Goal: Use online tool/utility: Utilize a website feature to perform a specific function

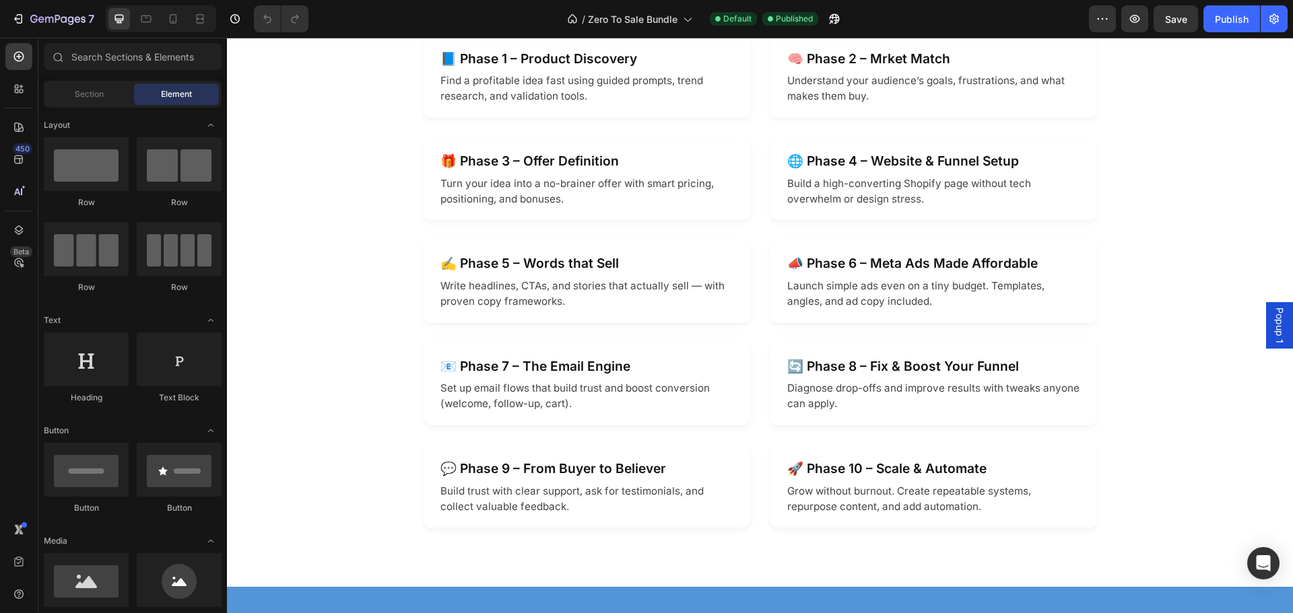
scroll to position [1548, 0]
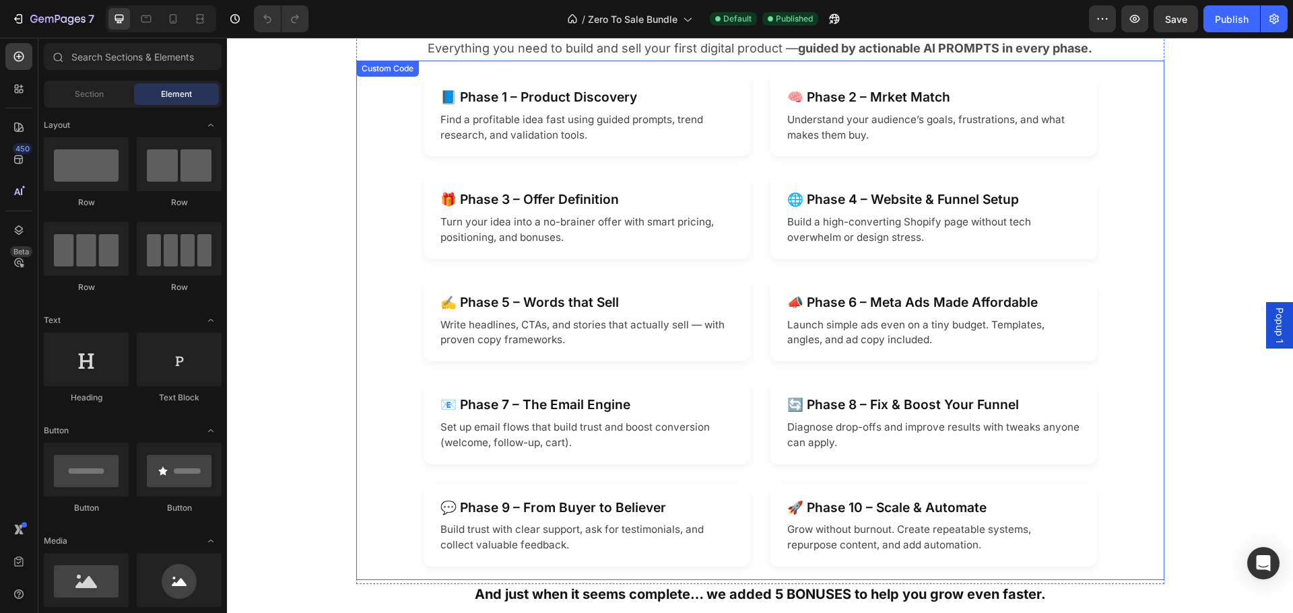
click at [879, 114] on p "Understand your audience’s goals, frustrations, and what makes them buy." at bounding box center [933, 127] width 293 height 31
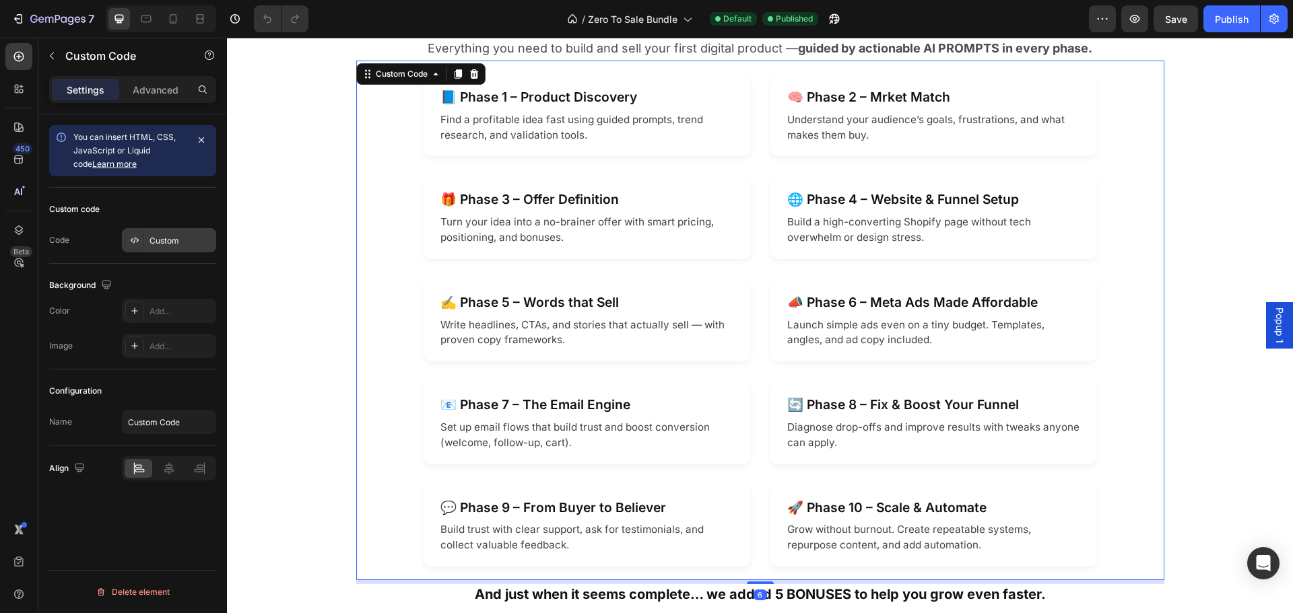
click at [147, 236] on div "Custom" at bounding box center [169, 240] width 94 height 24
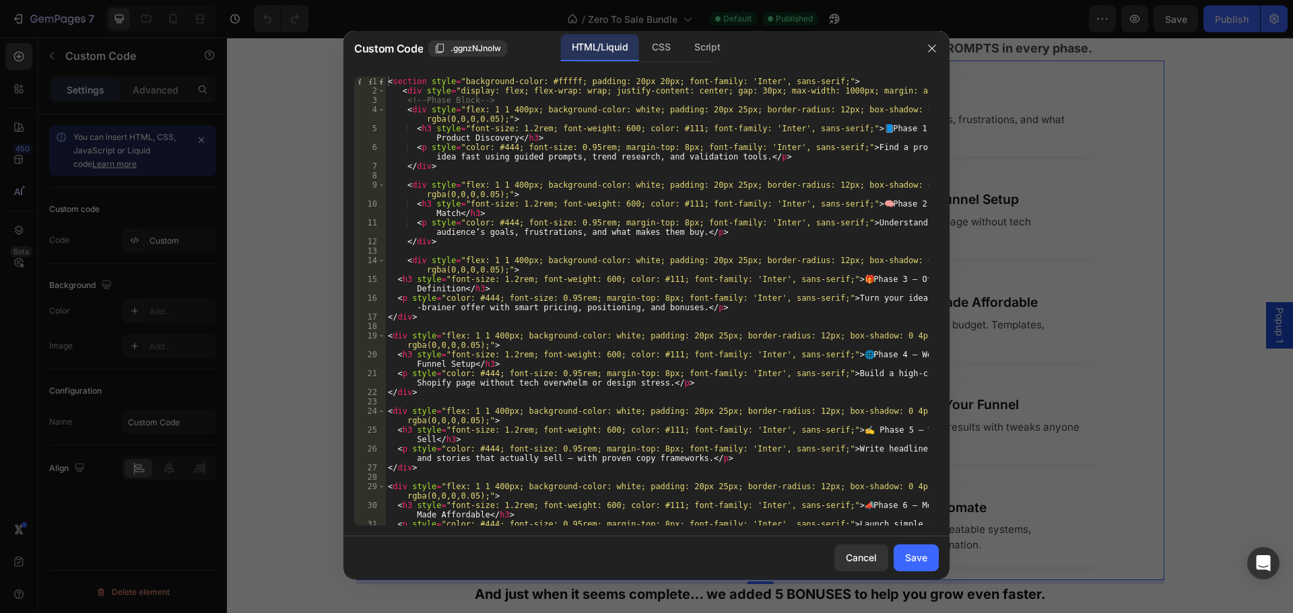
click at [904, 203] on div "< section style = "background-color: #fffff; padding: 20px 20px; font-family: '…" at bounding box center [656, 315] width 543 height 477
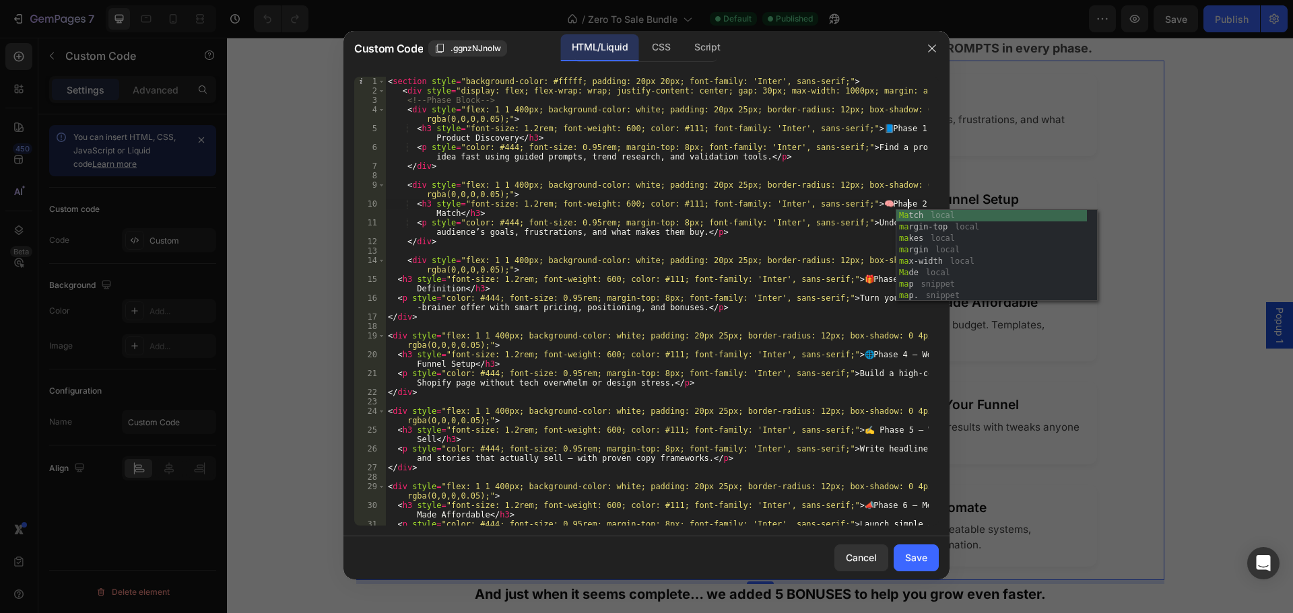
scroll to position [0, 43]
type textarea "<h3 style="font-size: 1.2rem; font-weight: 600; color: #111; font-family: 'Inte…"
click at [912, 559] on div "Save" at bounding box center [916, 558] width 22 height 14
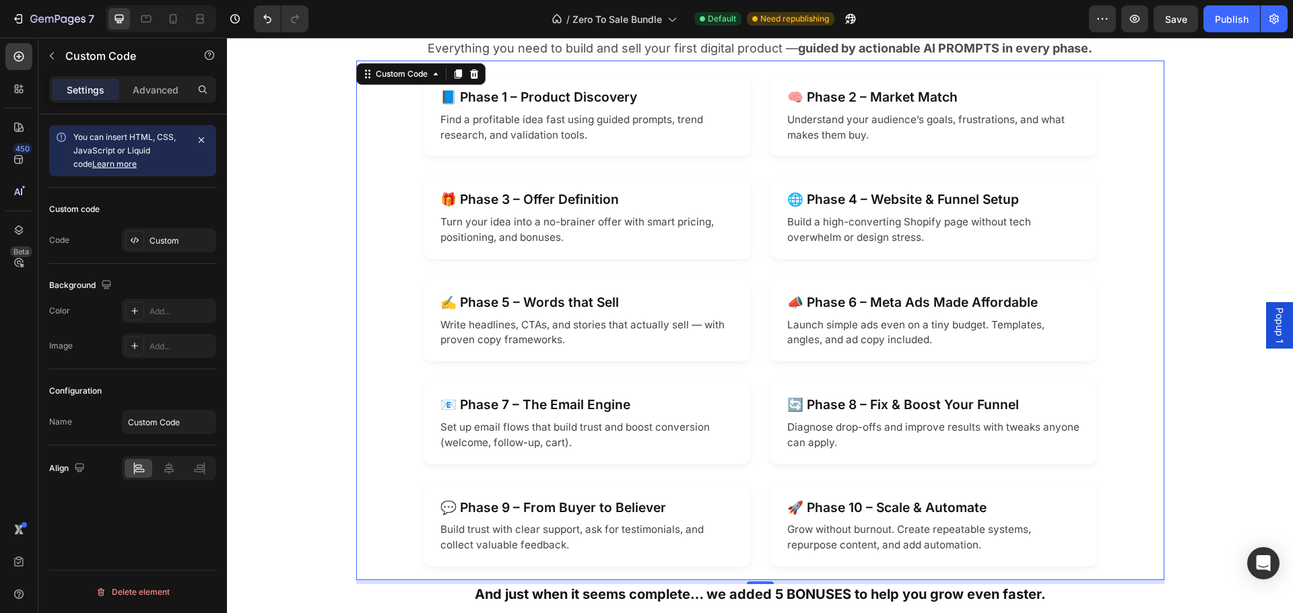
scroll to position [1818, 0]
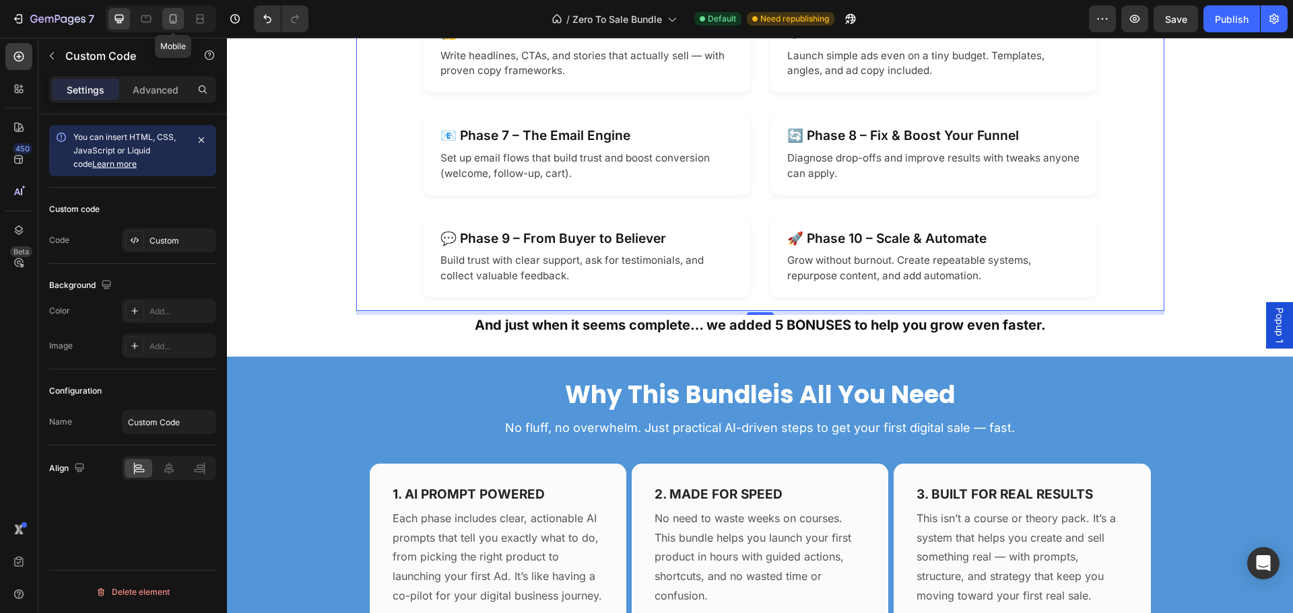
click at [171, 20] on icon at bounding box center [172, 18] width 13 height 13
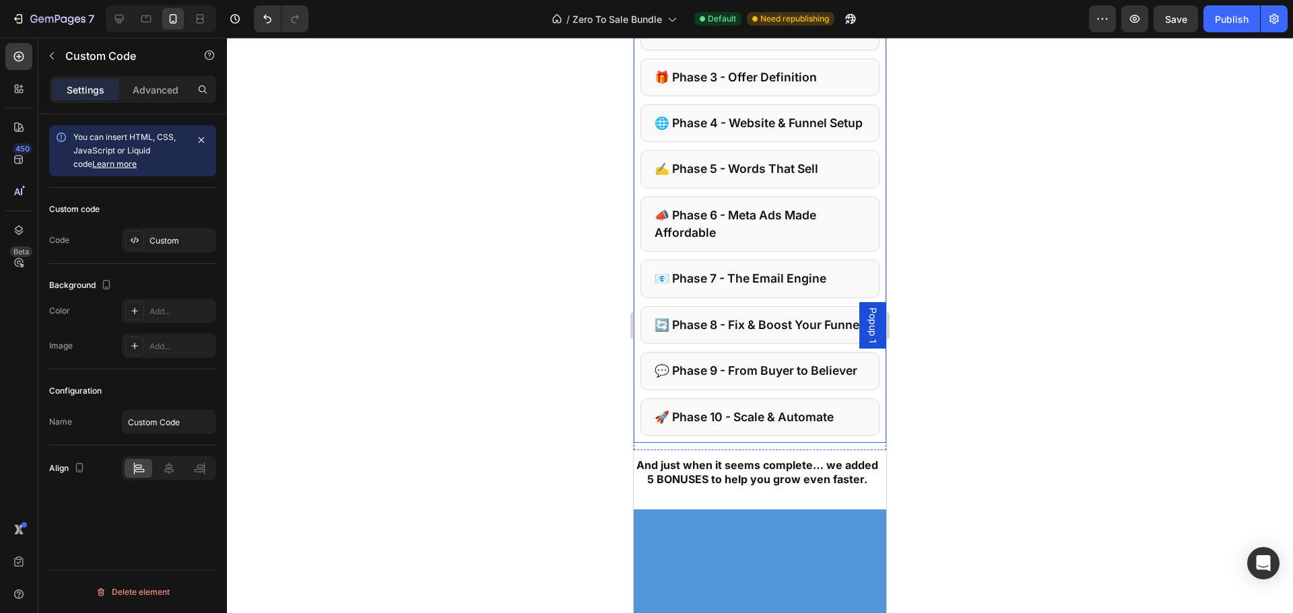
scroll to position [1626, 0]
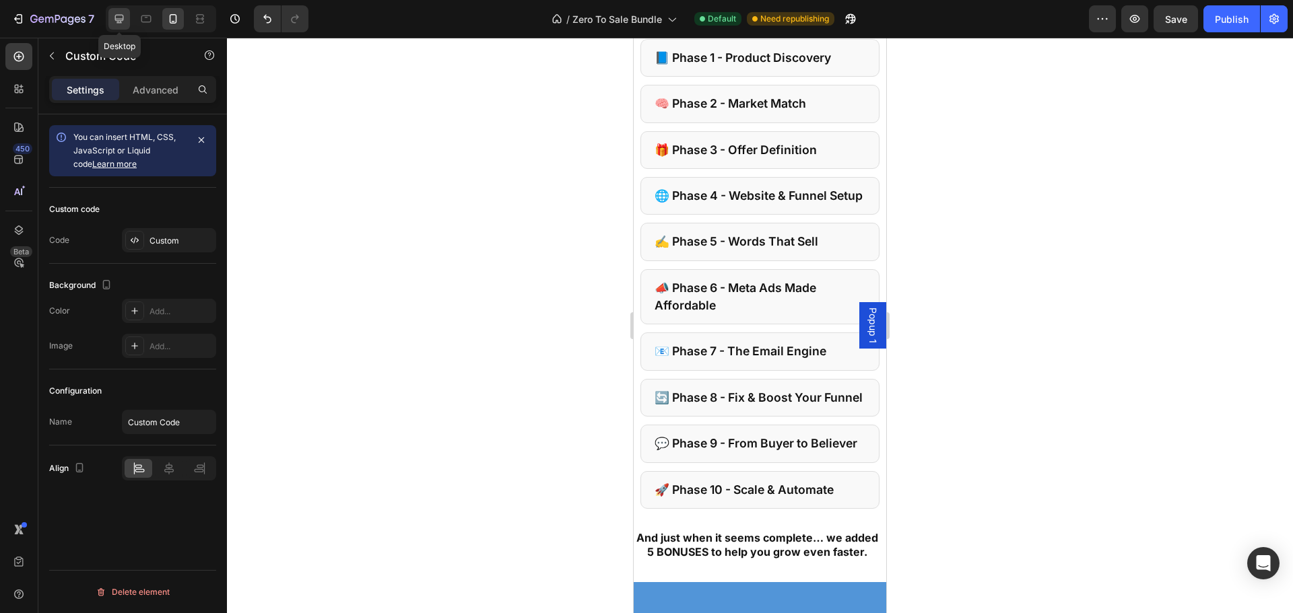
click at [118, 18] on icon at bounding box center [118, 18] width 13 height 13
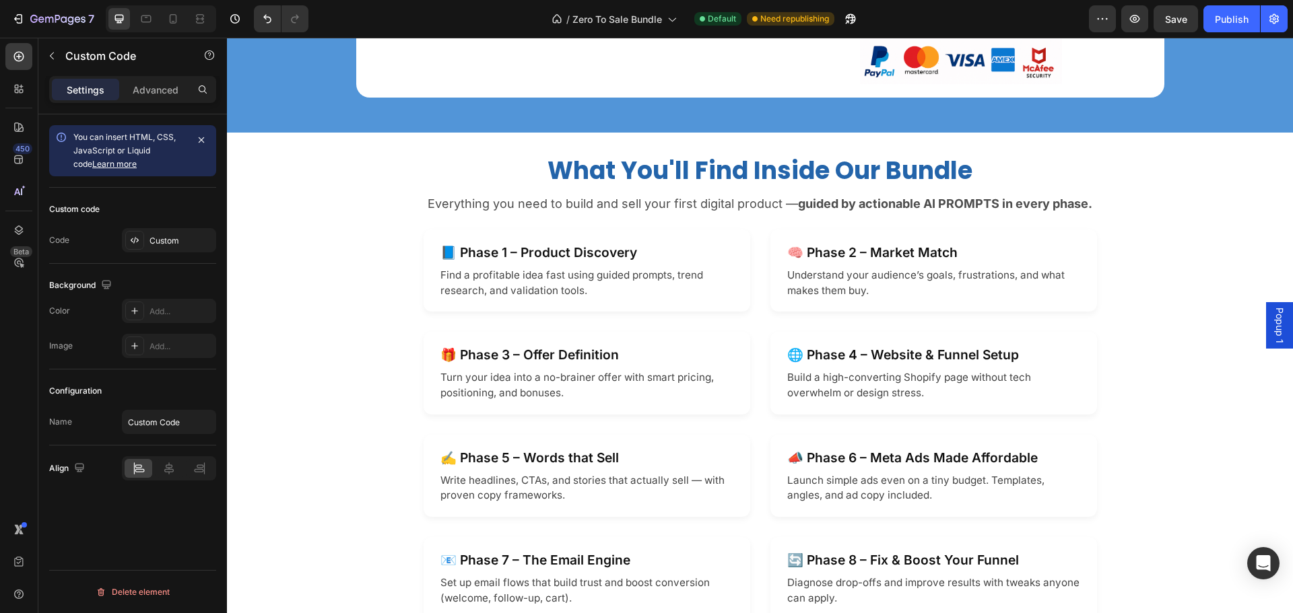
scroll to position [1053, 0]
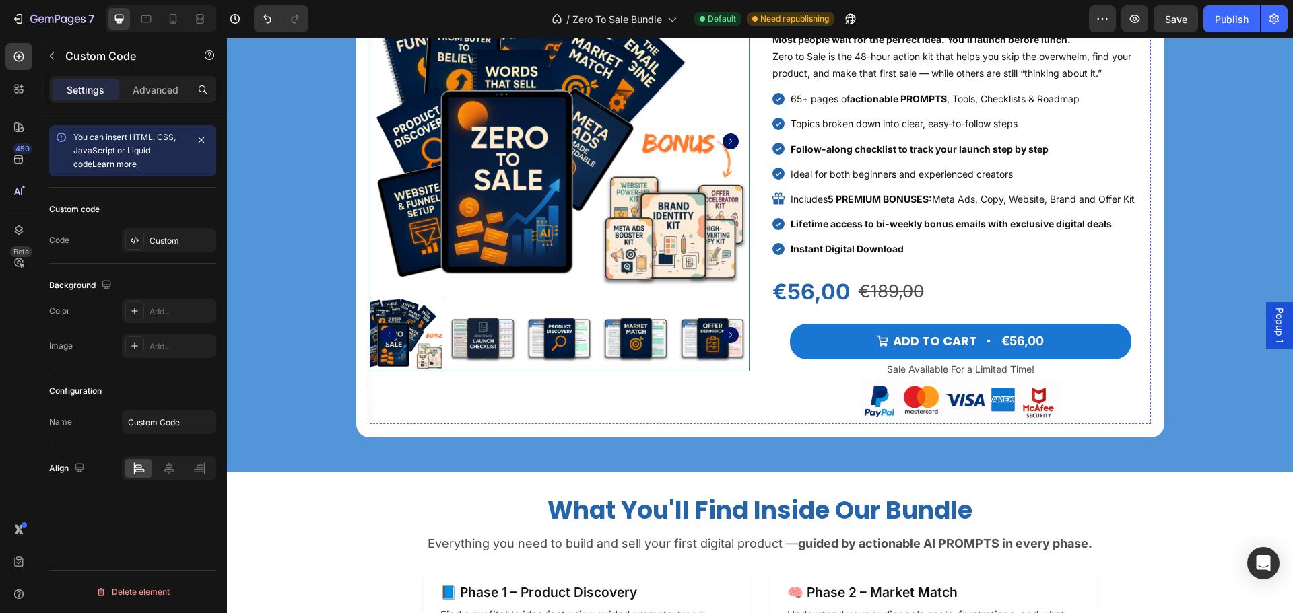
click at [458, 322] on img at bounding box center [482, 335] width 73 height 73
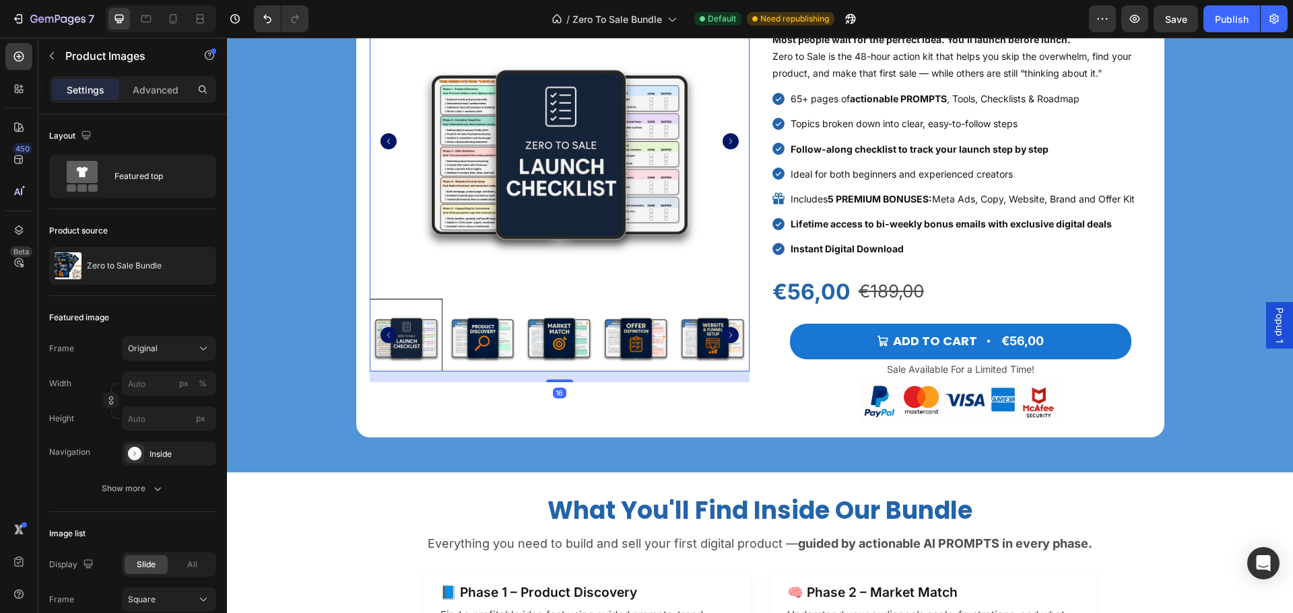
click at [726, 140] on icon "Carousel Next Arrow" at bounding box center [730, 141] width 16 height 16
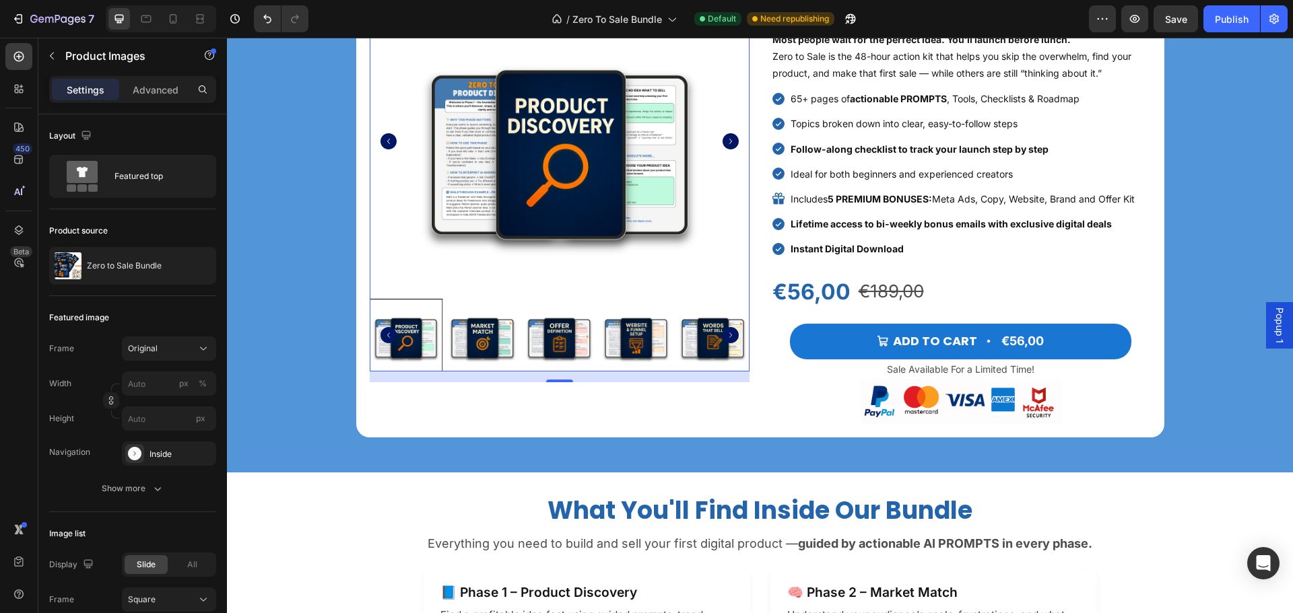
click at [726, 140] on icon "Carousel Next Arrow" at bounding box center [730, 141] width 16 height 16
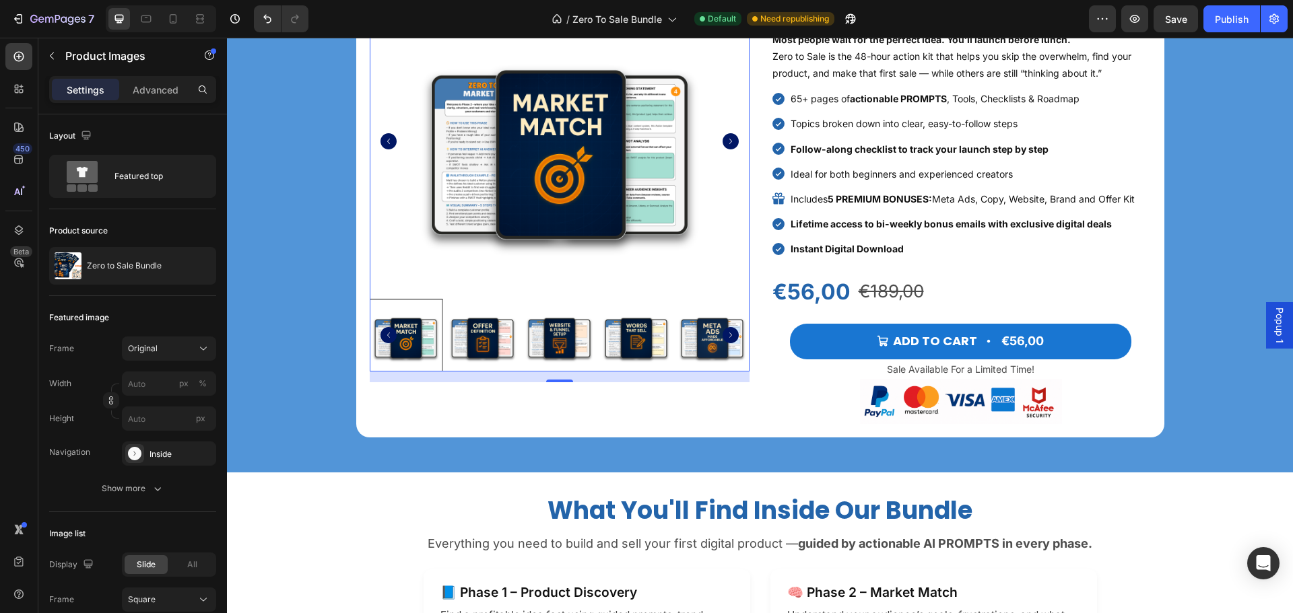
click at [726, 140] on icon "Carousel Next Arrow" at bounding box center [730, 141] width 16 height 16
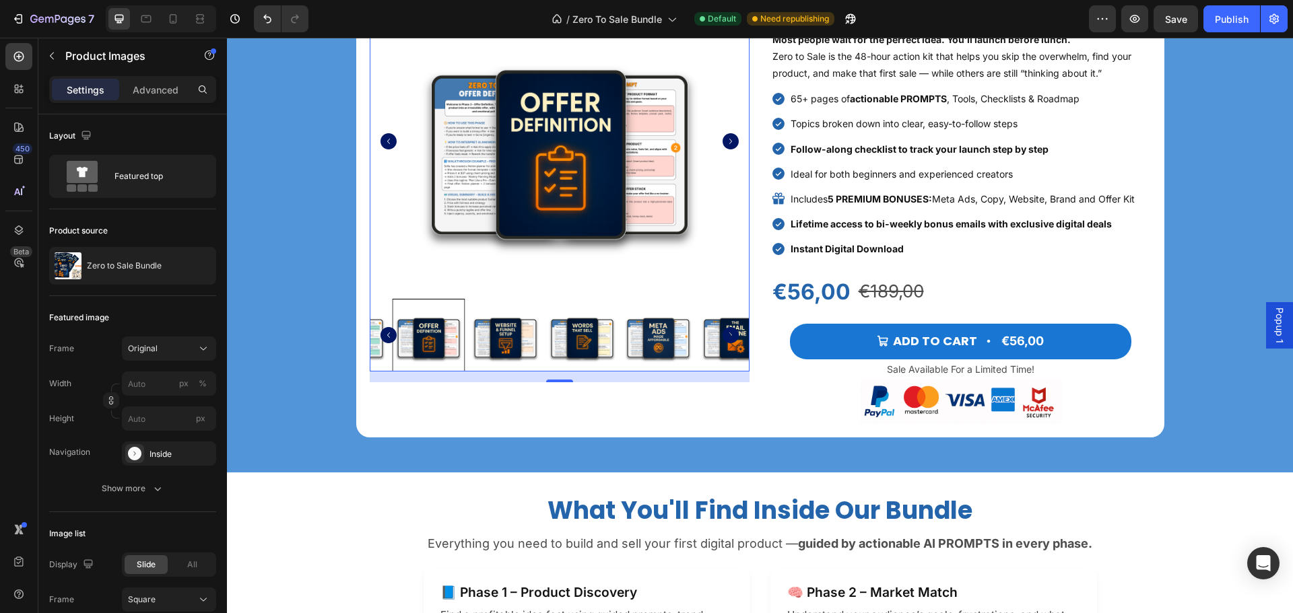
click at [726, 140] on icon "Carousel Next Arrow" at bounding box center [730, 141] width 16 height 16
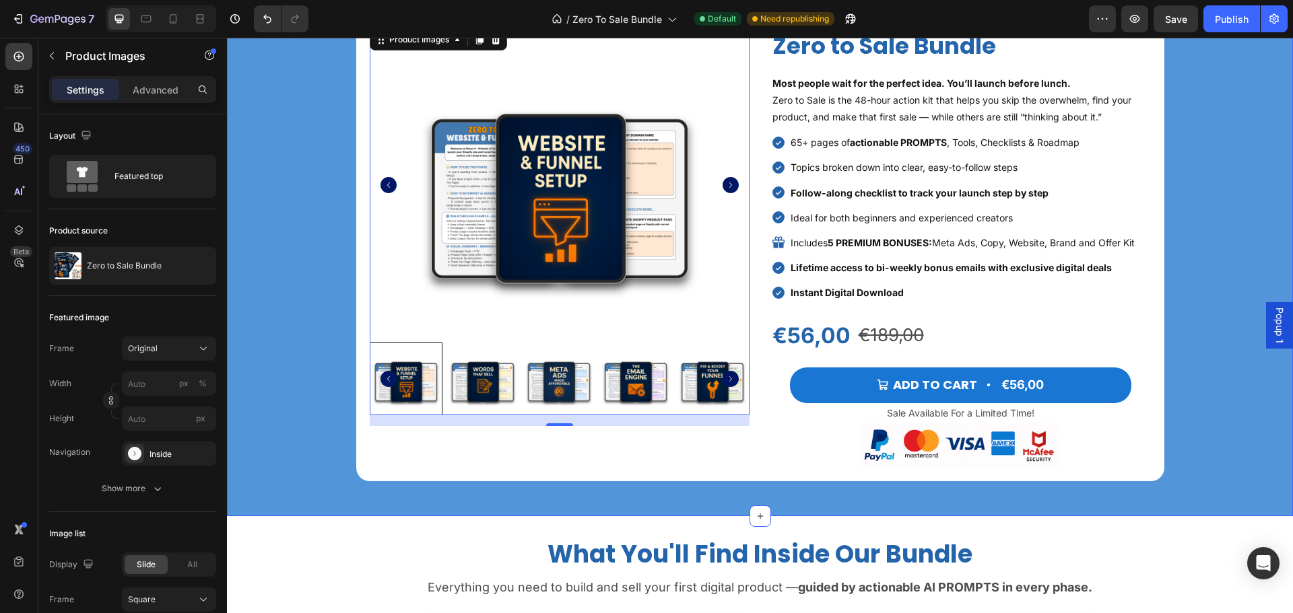
scroll to position [986, 0]
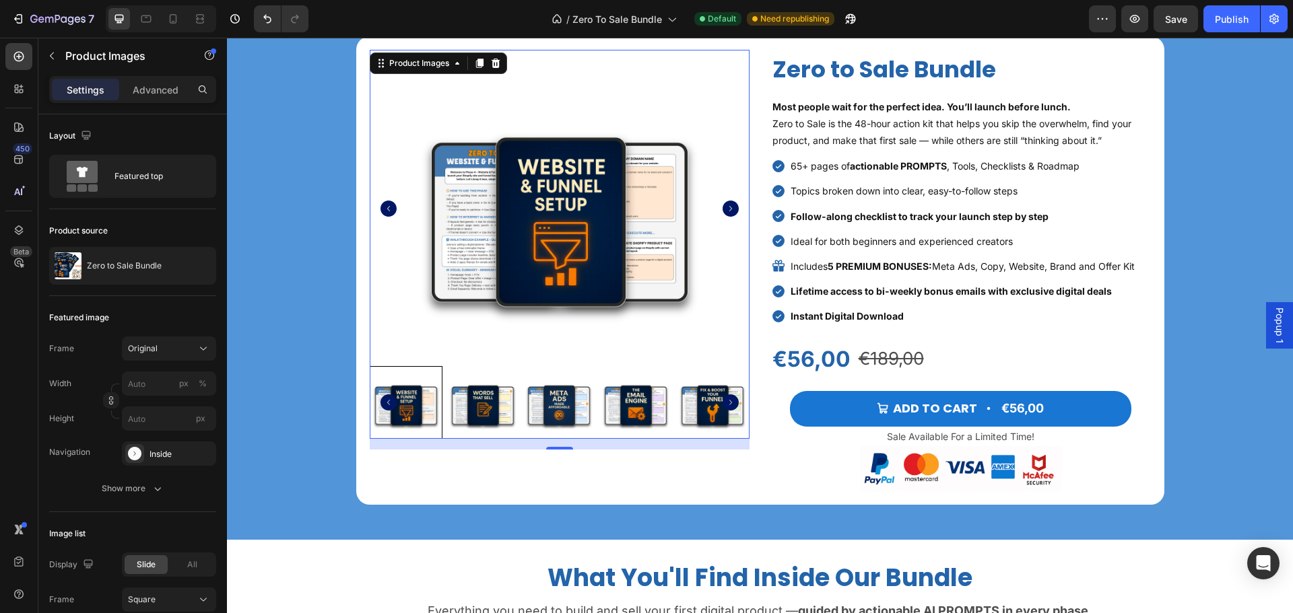
drag, startPoint x: 719, startPoint y: 207, endPoint x: 728, endPoint y: 207, distance: 8.8
click at [722, 207] on icon "Carousel Next Arrow" at bounding box center [730, 209] width 16 height 16
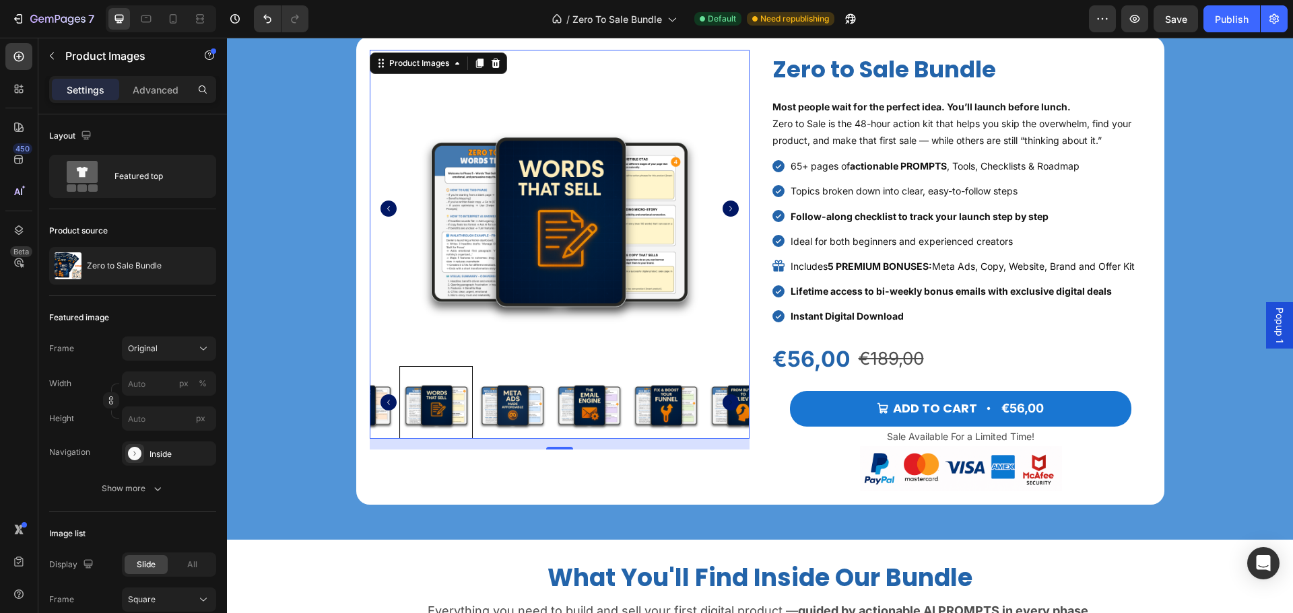
click at [728, 210] on icon "Carousel Next Arrow" at bounding box center [730, 209] width 16 height 16
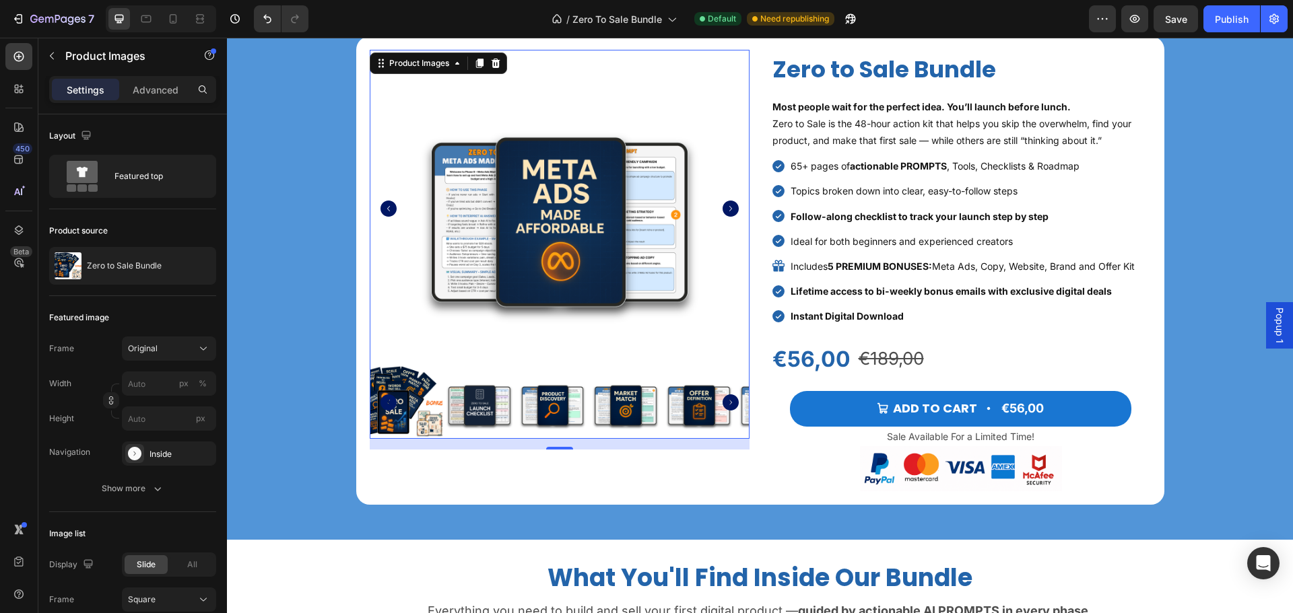
click at [728, 210] on icon "Carousel Next Arrow" at bounding box center [730, 209] width 16 height 16
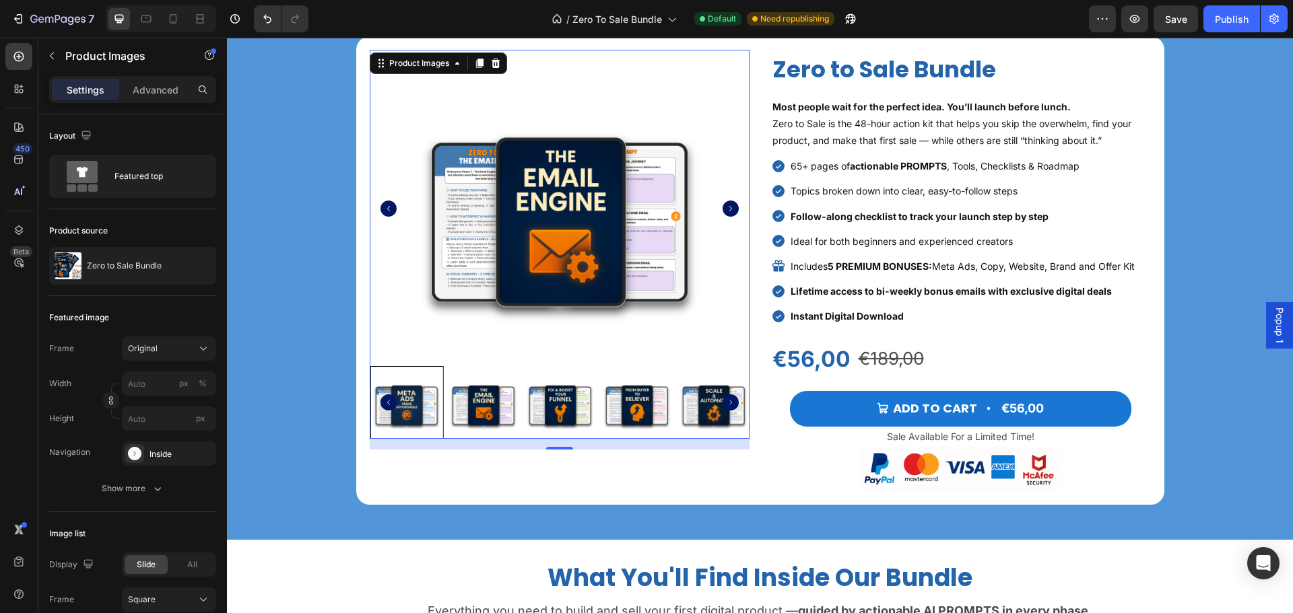
click at [728, 210] on icon "Carousel Next Arrow" at bounding box center [730, 209] width 16 height 16
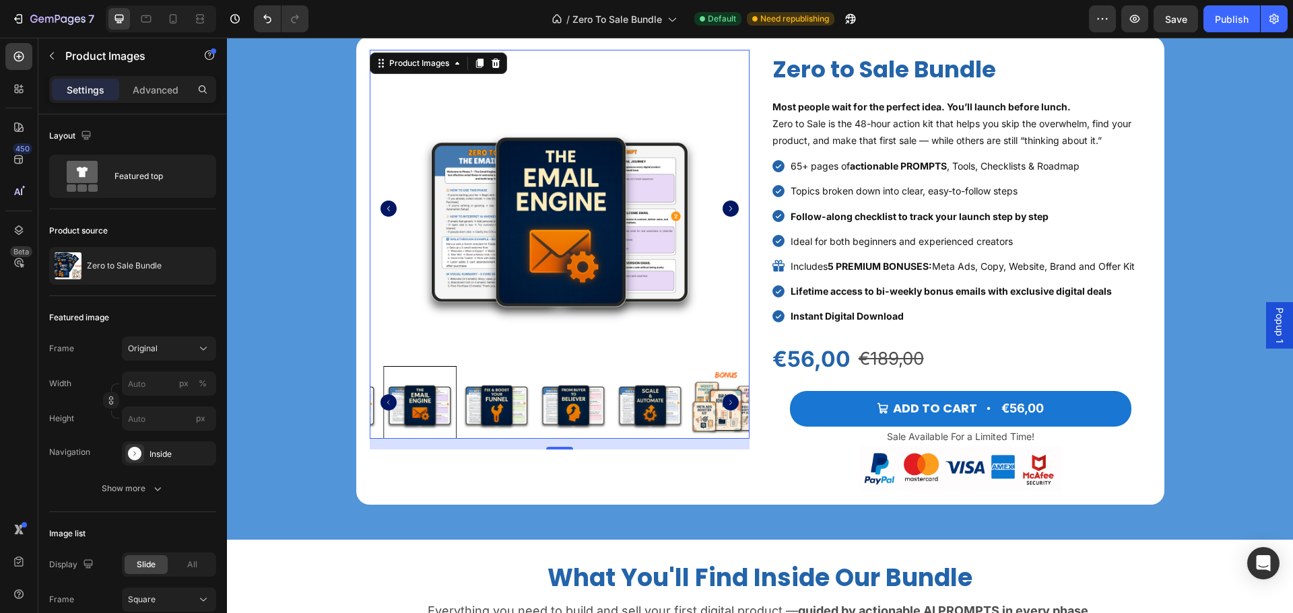
click at [728, 210] on icon "Carousel Next Arrow" at bounding box center [730, 209] width 16 height 16
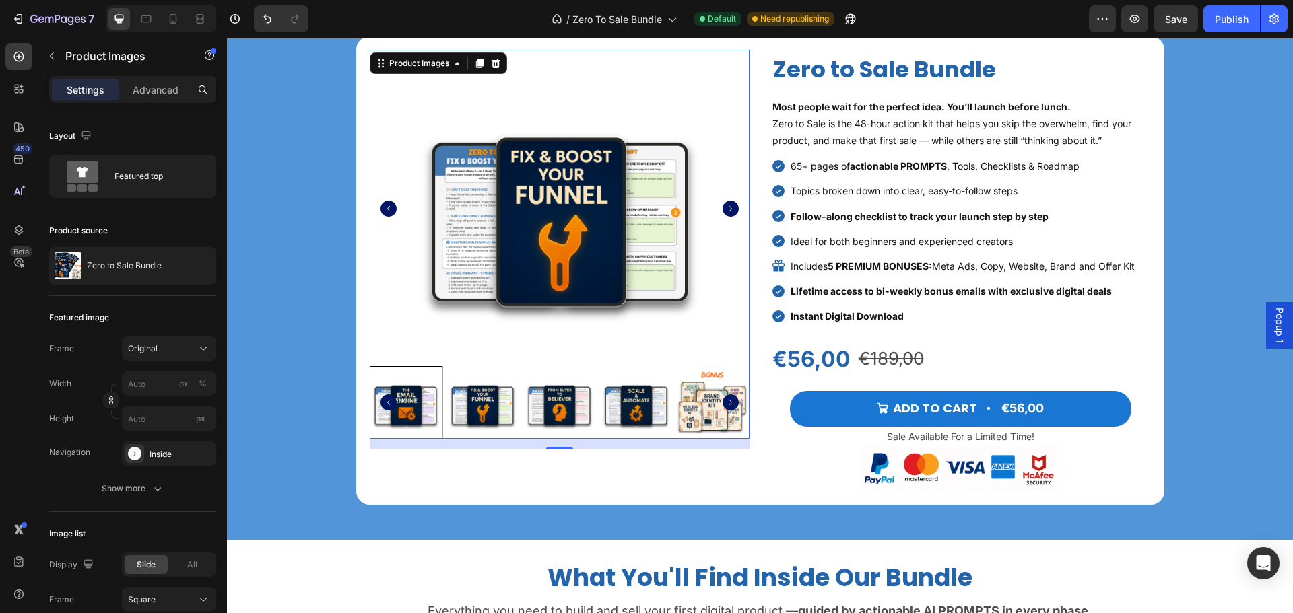
click at [728, 210] on icon "Carousel Next Arrow" at bounding box center [730, 209] width 16 height 16
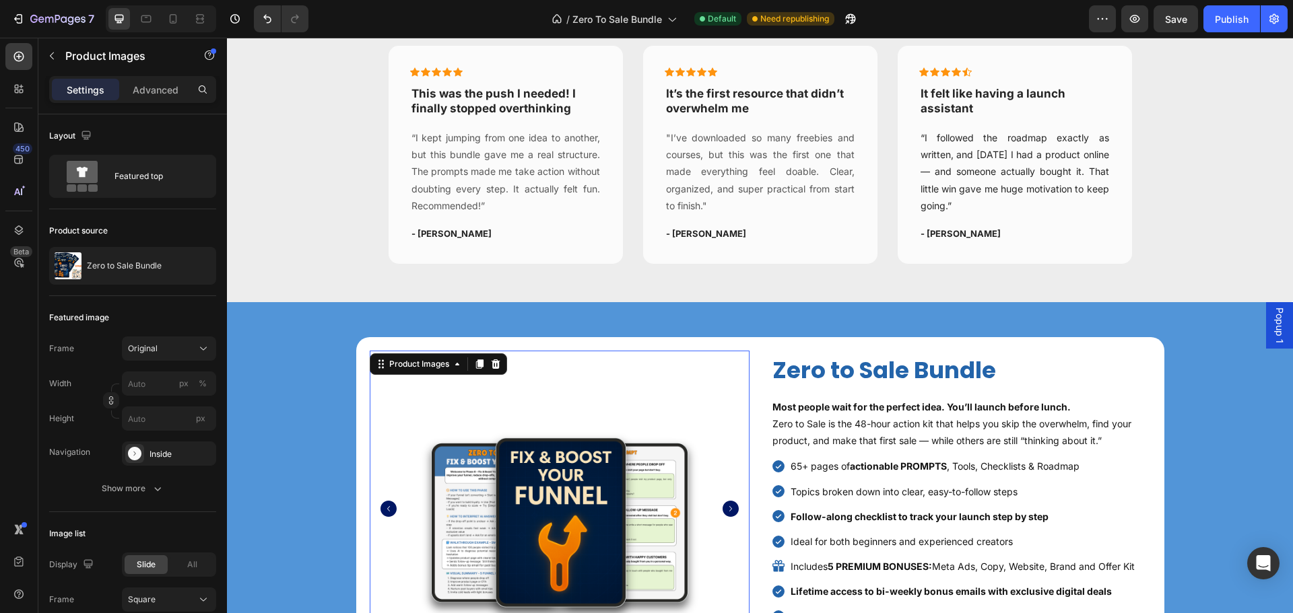
scroll to position [523, 0]
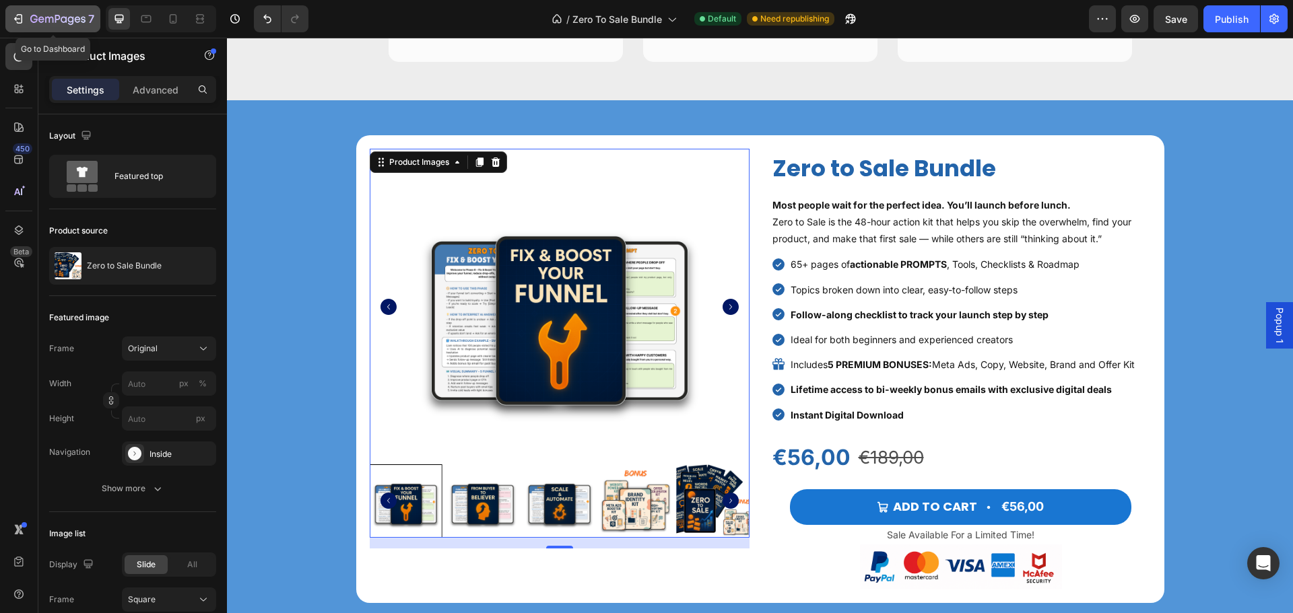
click at [10, 17] on button "7" at bounding box center [52, 18] width 95 height 27
